Goal: Navigation & Orientation: Understand site structure

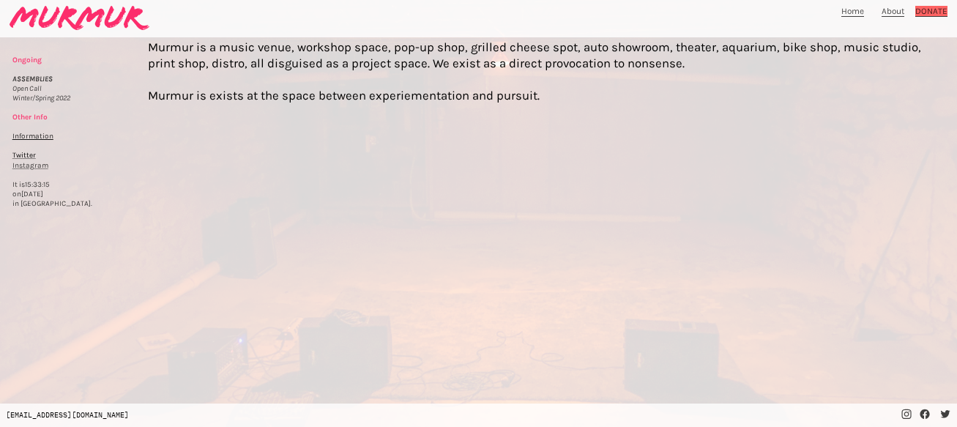
scroll to position [45, 0]
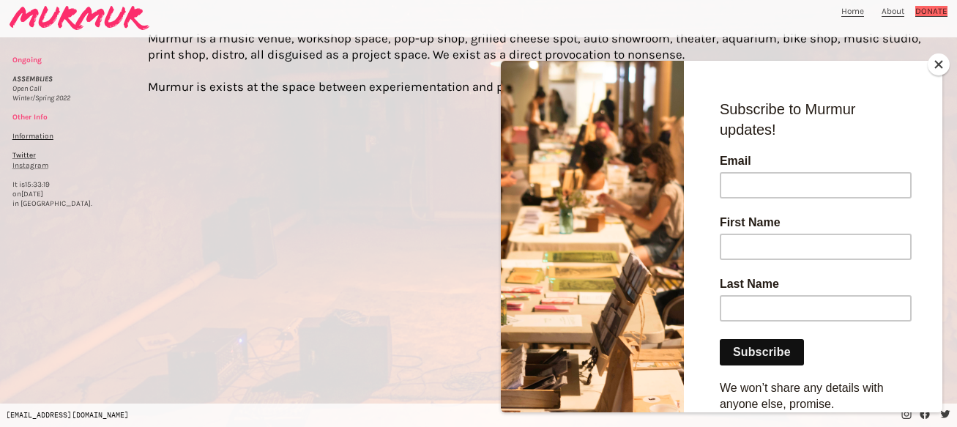
click at [935, 67] on button "Close" at bounding box center [939, 64] width 22 height 22
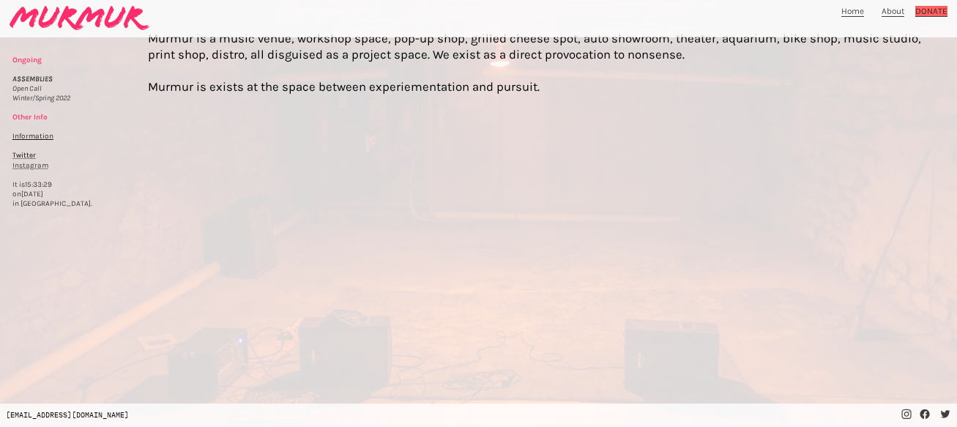
scroll to position [0, 0]
drag, startPoint x: 330, startPoint y: 94, endPoint x: 343, endPoint y: 94, distance: 13.2
click at [343, 94] on div "Murmur is a music venue, workshop space, pop-up shop, grilled cheese spot, auto…" at bounding box center [537, 79] width 779 height 96
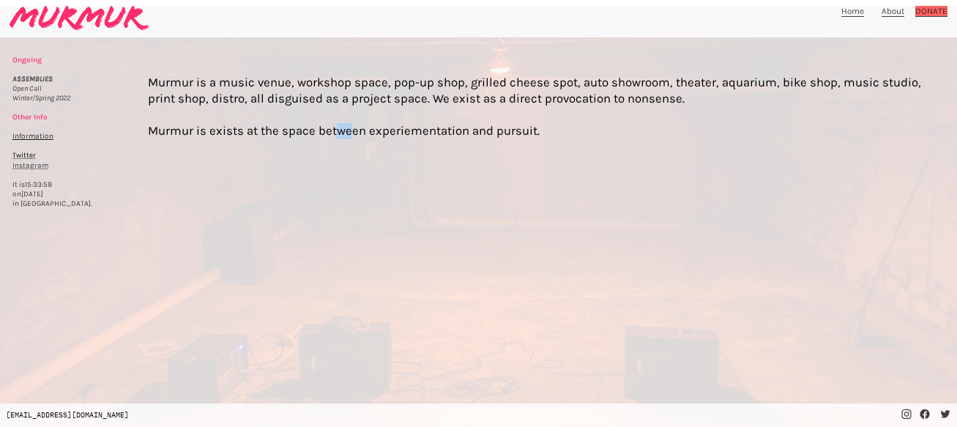
click at [27, 62] on div at bounding box center [478, 220] width 957 height 427
click at [93, 15] on img at bounding box center [80, 18] width 140 height 24
click at [864, 10] on link "Home" at bounding box center [853, 11] width 23 height 11
click at [893, 15] on link "About" at bounding box center [893, 11] width 23 height 11
